Goal: Navigation & Orientation: Find specific page/section

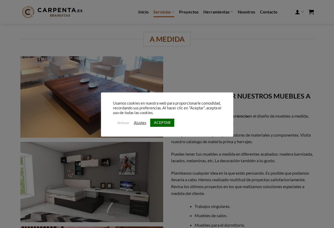
click at [160, 125] on link "ACEPTAR" at bounding box center [162, 123] width 24 height 8
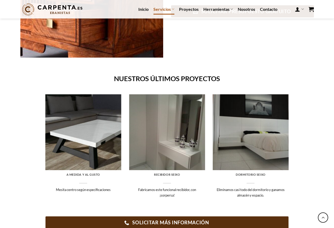
scroll to position [326, 0]
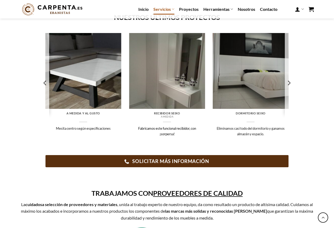
click at [162, 87] on img at bounding box center [167, 71] width 76 height 76
click at [169, 100] on img at bounding box center [167, 71] width 76 height 76
click at [289, 82] on icon "Next" at bounding box center [289, 83] width 3 height 5
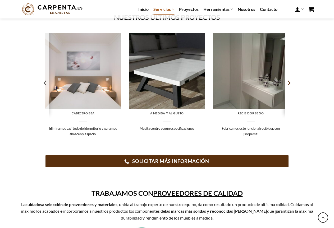
click at [289, 82] on icon "Next" at bounding box center [289, 83] width 3 height 5
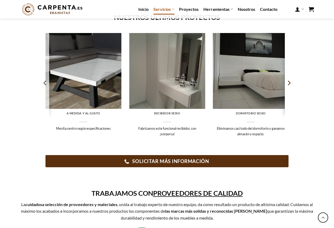
click at [289, 82] on icon "Next" at bounding box center [289, 83] width 3 height 5
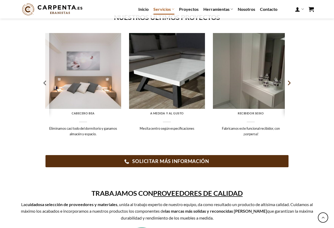
click at [289, 82] on icon "Next" at bounding box center [289, 83] width 3 height 5
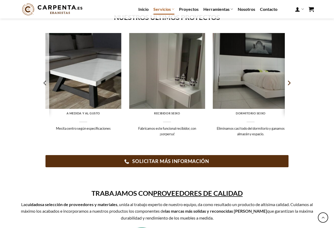
click at [289, 82] on icon "Next" at bounding box center [289, 83] width 3 height 5
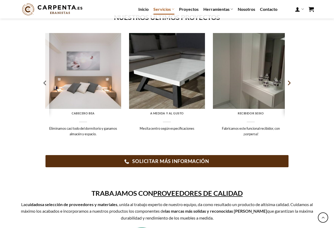
click at [289, 82] on icon "Next" at bounding box center [289, 83] width 3 height 5
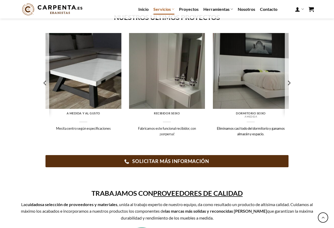
click at [242, 79] on img at bounding box center [251, 71] width 76 height 76
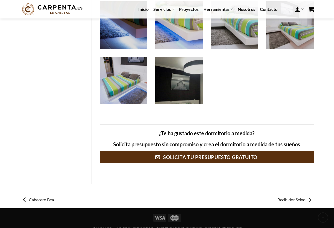
scroll to position [1147, 0]
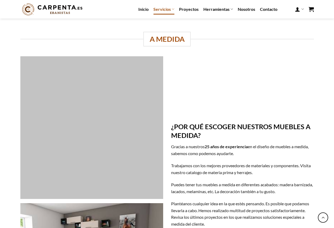
scroll to position [326, 0]
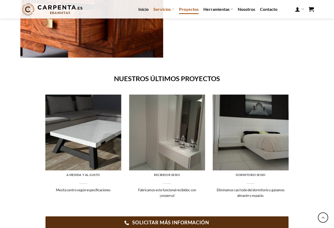
click at [188, 9] on link "Proyectos" at bounding box center [189, 9] width 20 height 10
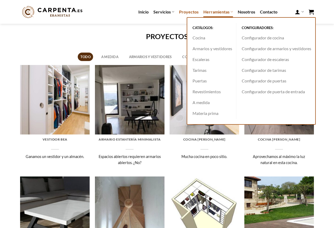
click at [222, 11] on link "Herramientas" at bounding box center [218, 12] width 30 height 10
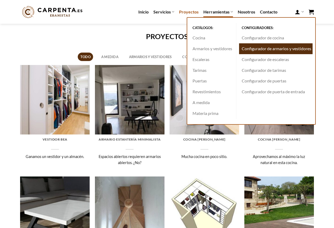
click at [279, 49] on link "Configurador de armarios y vestidores" at bounding box center [276, 48] width 74 height 11
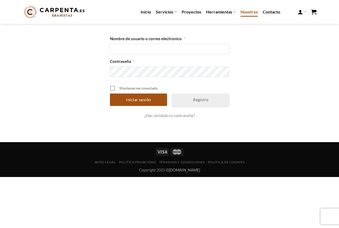
click at [247, 13] on link "Nosotros" at bounding box center [248, 12] width 17 height 10
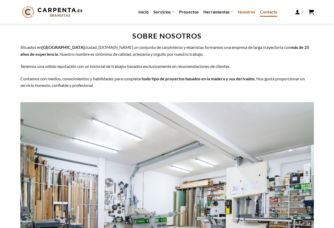
click at [268, 13] on link "Contacto" at bounding box center [268, 12] width 17 height 10
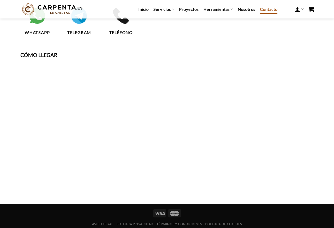
scroll to position [152, 0]
